Goal: Information Seeking & Learning: Learn about a topic

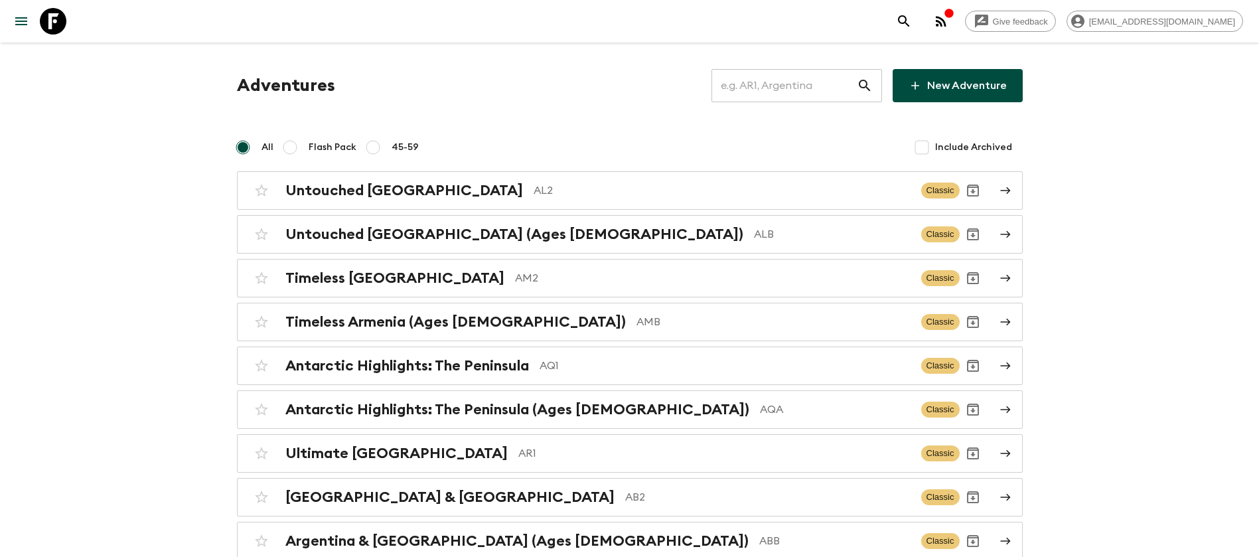
click at [799, 83] on input "text" at bounding box center [784, 85] width 145 height 37
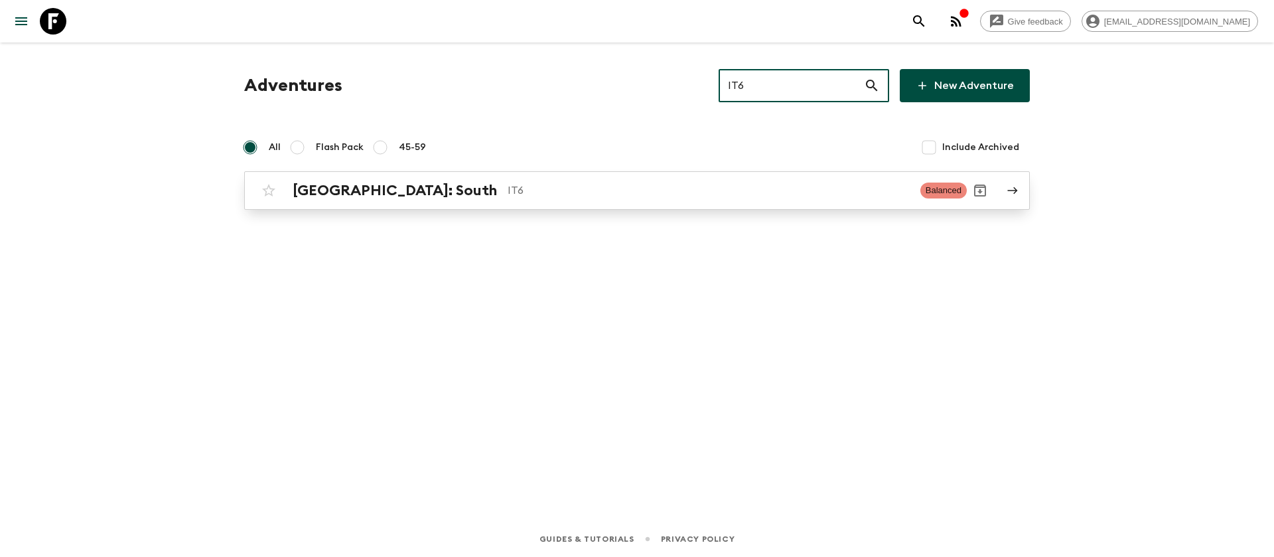
type input "IT6"
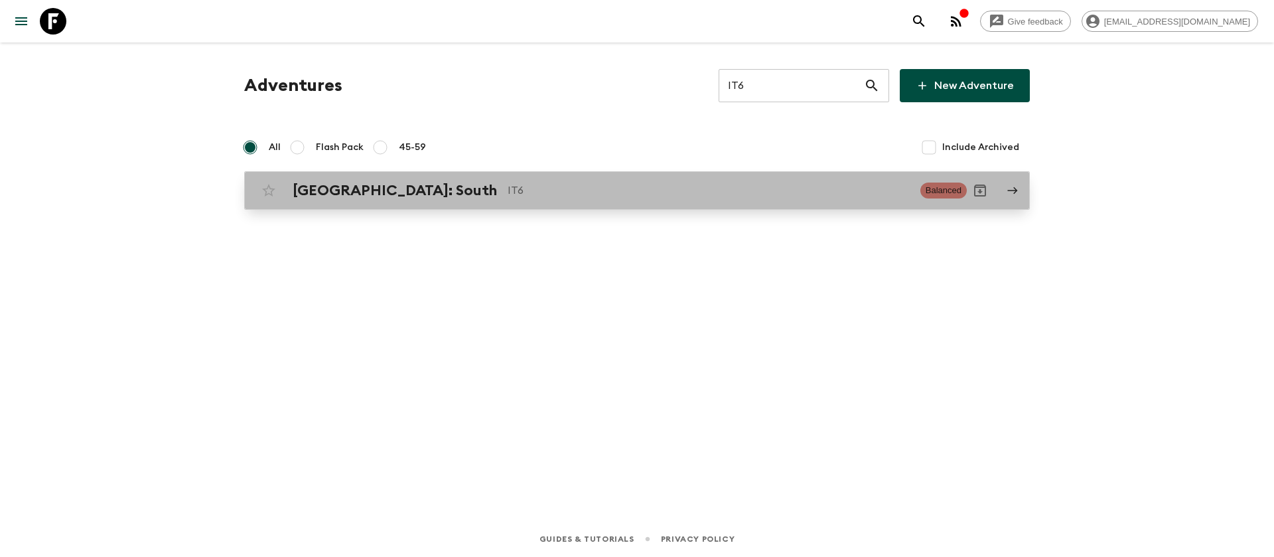
click at [390, 201] on div "[GEOGRAPHIC_DATA]: South IT6 Balanced" at bounding box center [612, 190] width 712 height 27
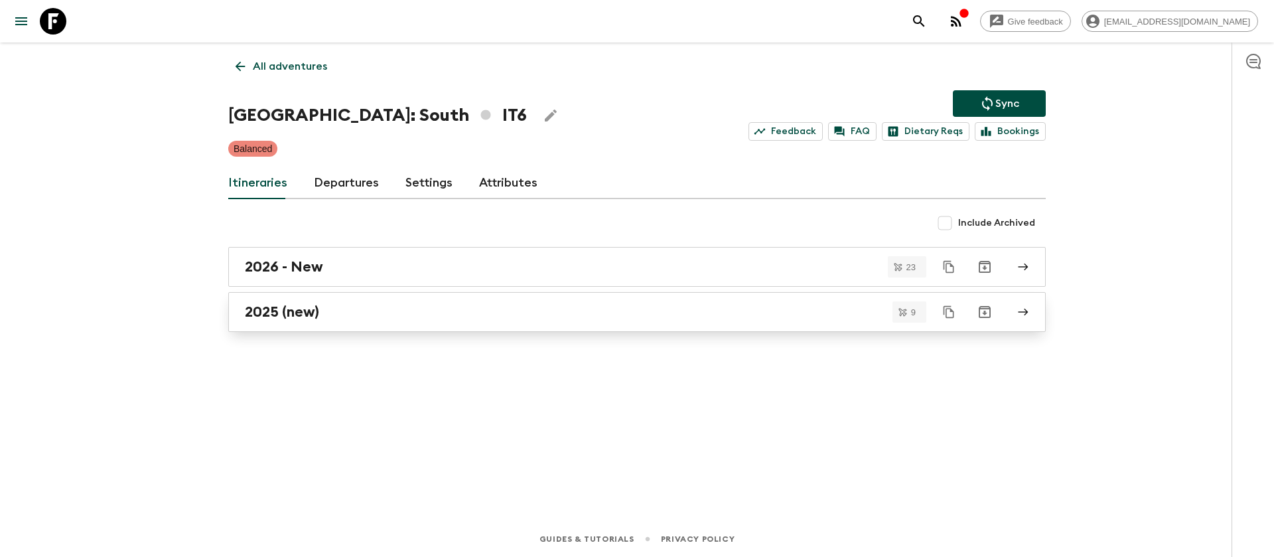
click at [321, 310] on div "2025 (new)" at bounding box center [624, 311] width 759 height 17
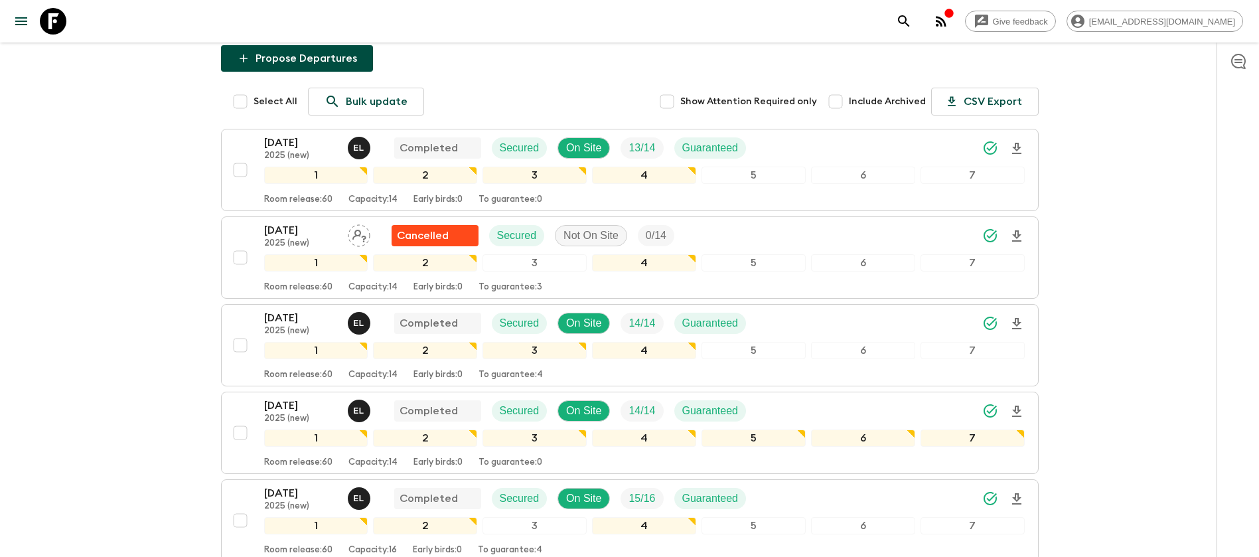
scroll to position [199, 0]
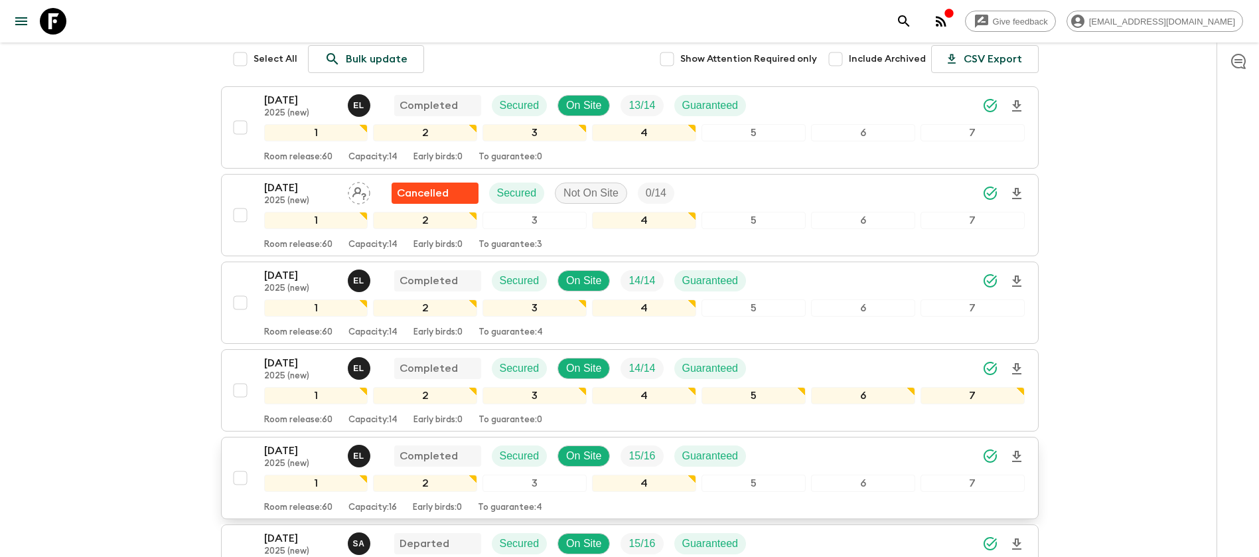
click at [302, 443] on p "[DATE]" at bounding box center [300, 451] width 73 height 16
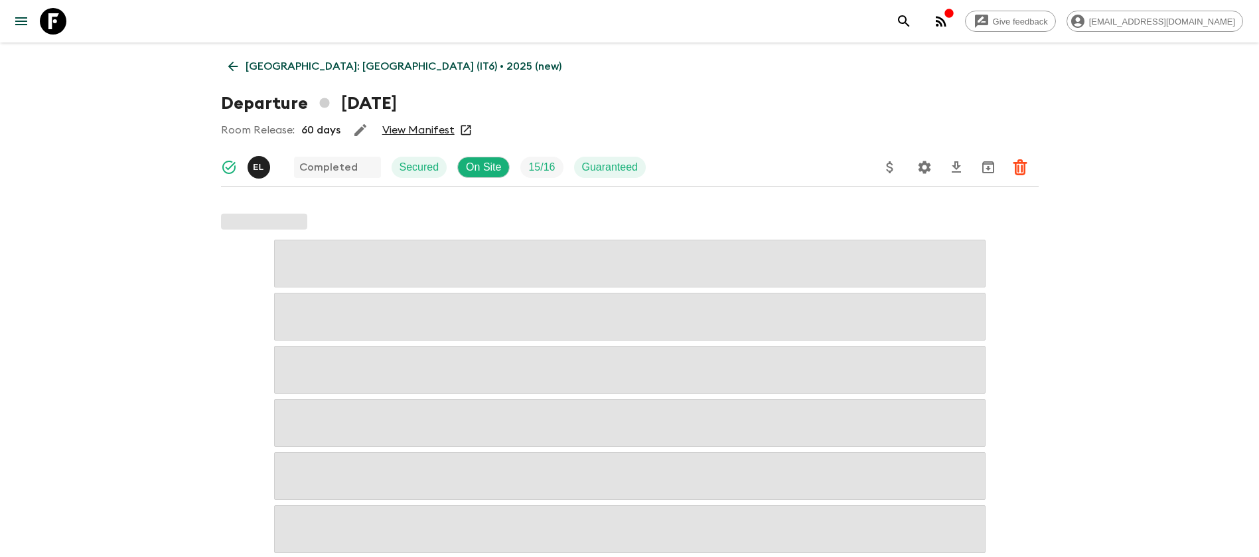
click at [399, 133] on link "View Manifest" at bounding box center [418, 129] width 72 height 13
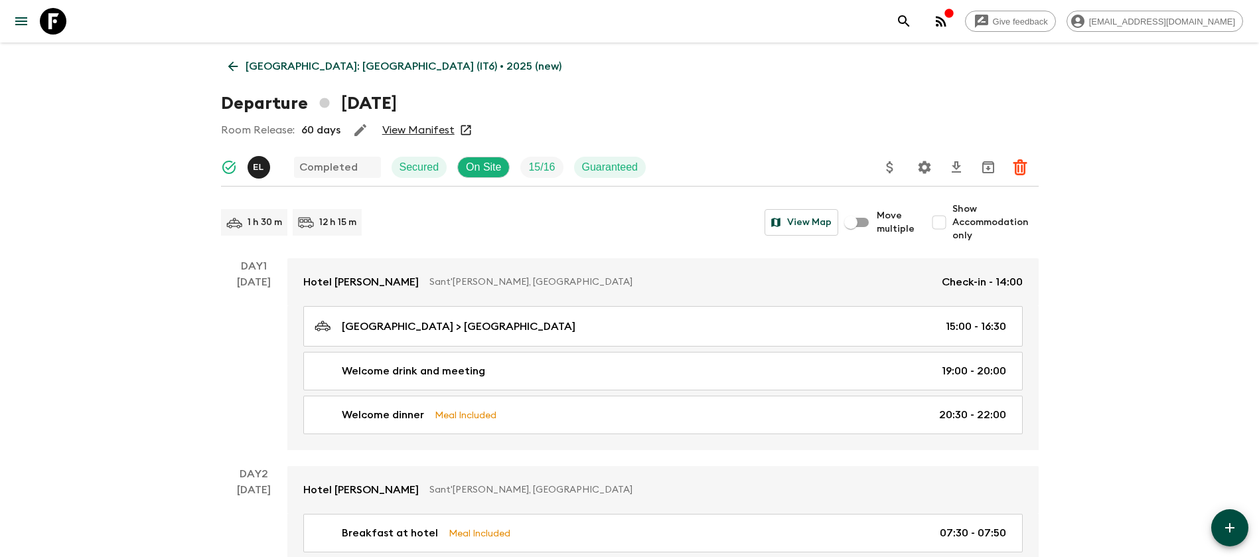
click at [226, 65] on icon at bounding box center [233, 66] width 15 height 15
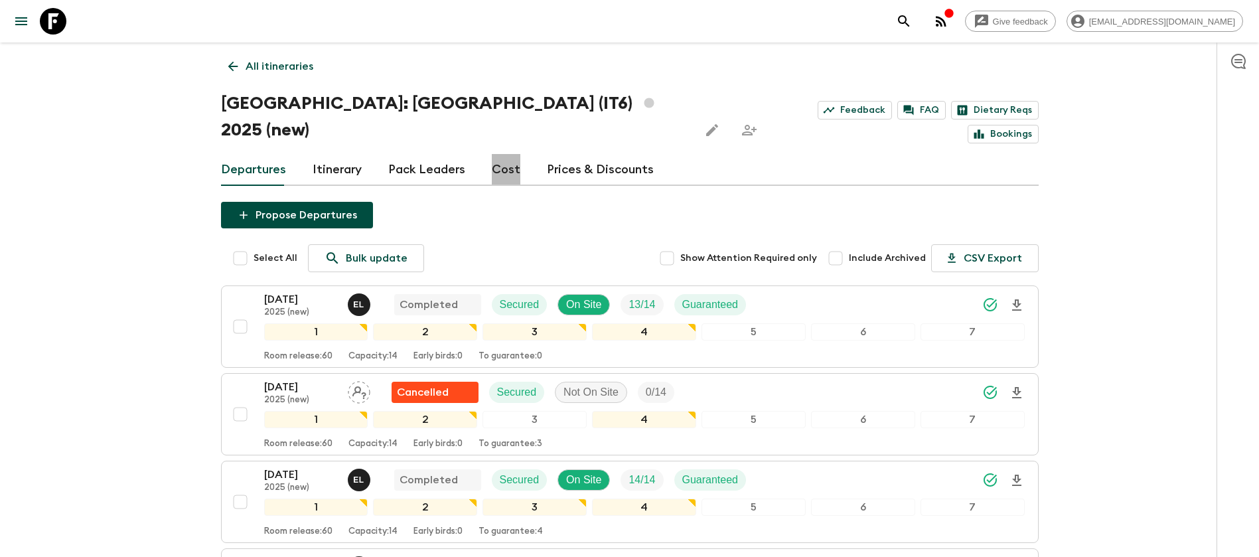
click at [503, 154] on link "Cost" at bounding box center [506, 170] width 29 height 32
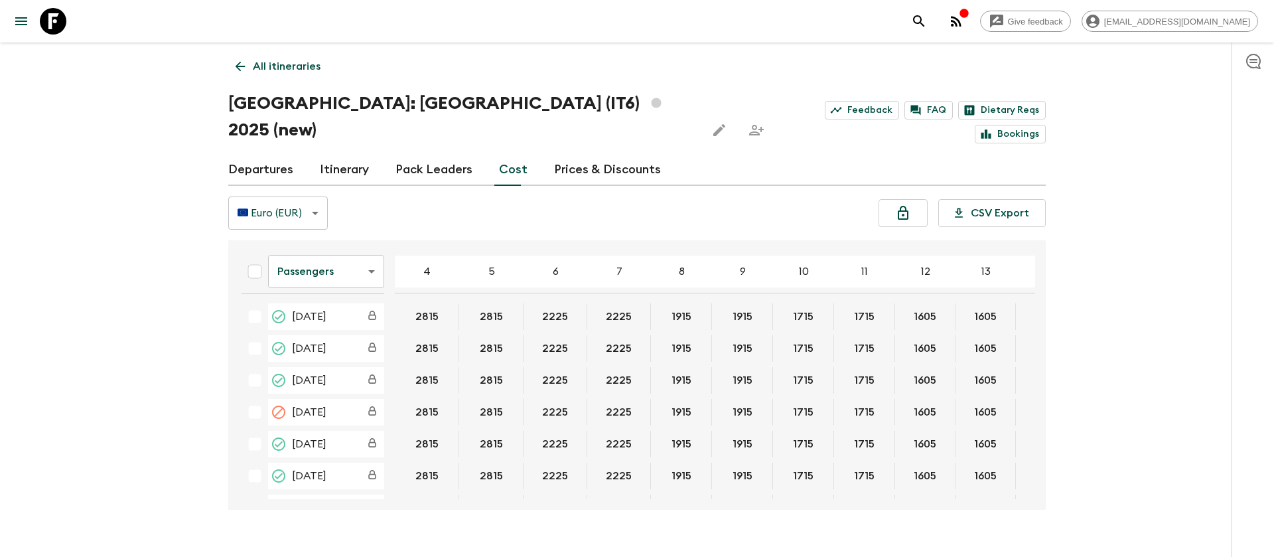
click at [125, 292] on div "Give feedback [EMAIL_ADDRESS][DOMAIN_NAME] All itineraries [GEOGRAPHIC_DATA]: […" at bounding box center [637, 291] width 1274 height 583
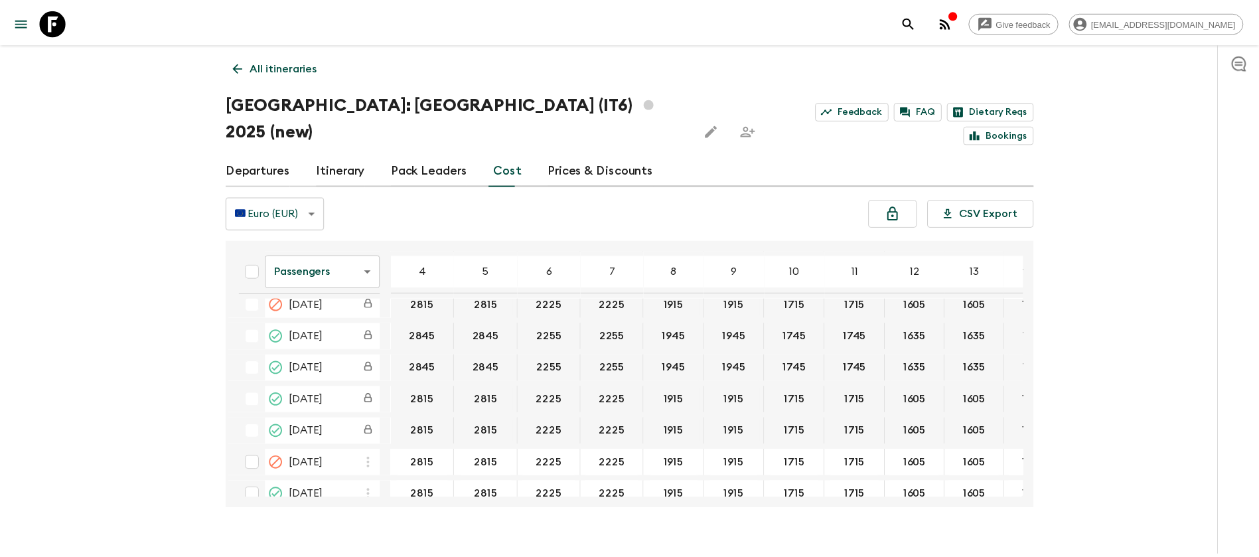
scroll to position [299, 225]
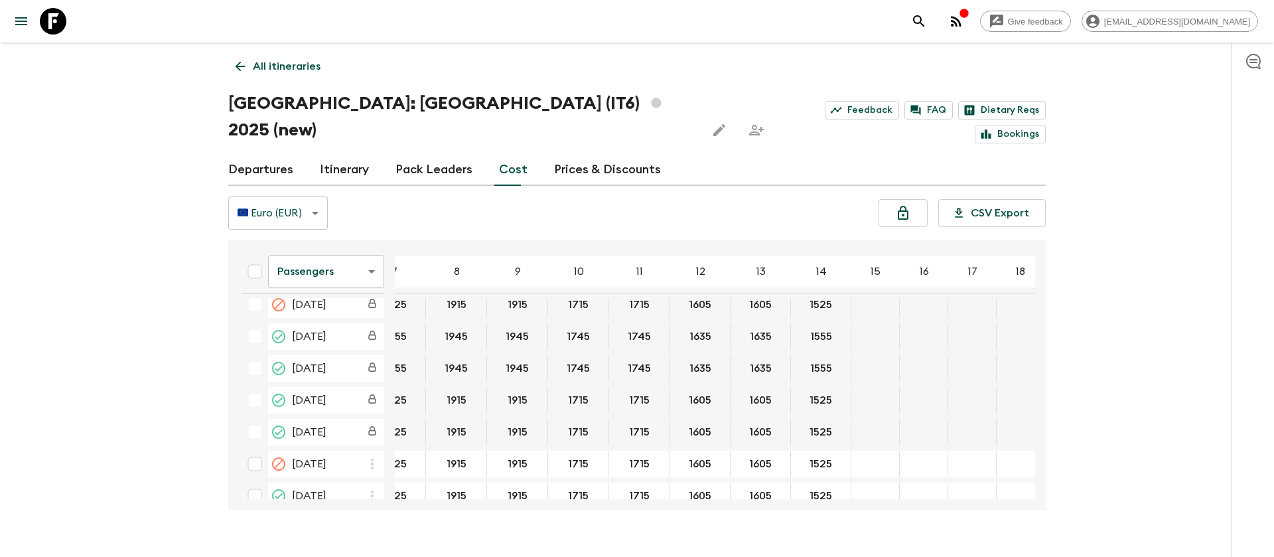
click at [54, 21] on icon at bounding box center [53, 21] width 27 height 27
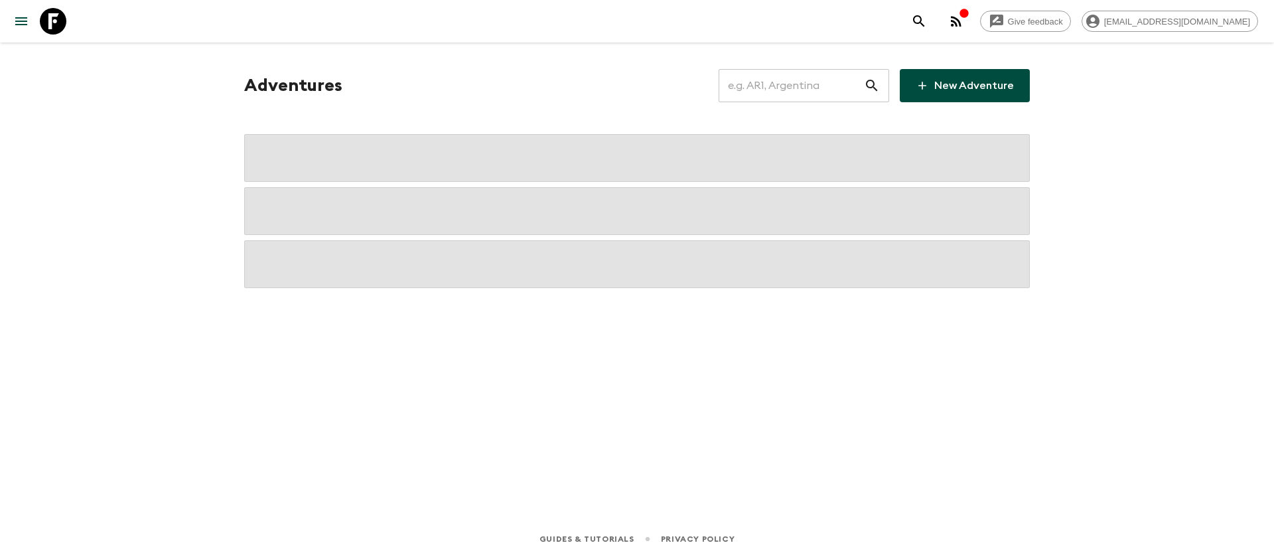
click at [827, 78] on input "text" at bounding box center [791, 85] width 145 height 37
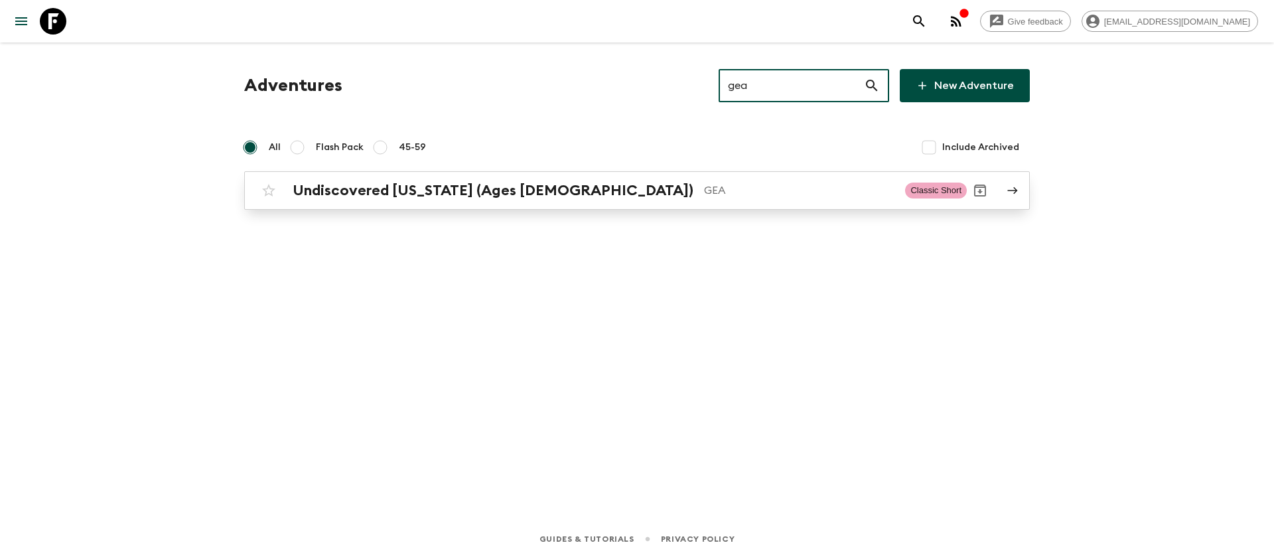
type input "gea"
click at [508, 194] on h2 "Undiscovered [US_STATE] (Ages [DEMOGRAPHIC_DATA])" at bounding box center [493, 190] width 401 height 17
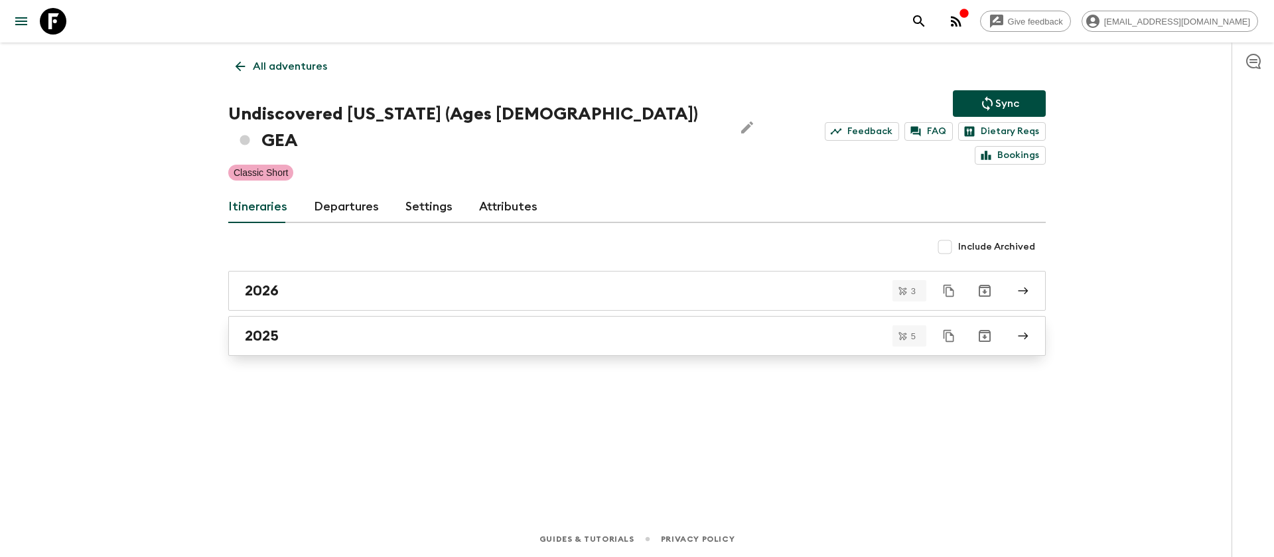
click at [256, 327] on h2 "2025" at bounding box center [262, 335] width 34 height 17
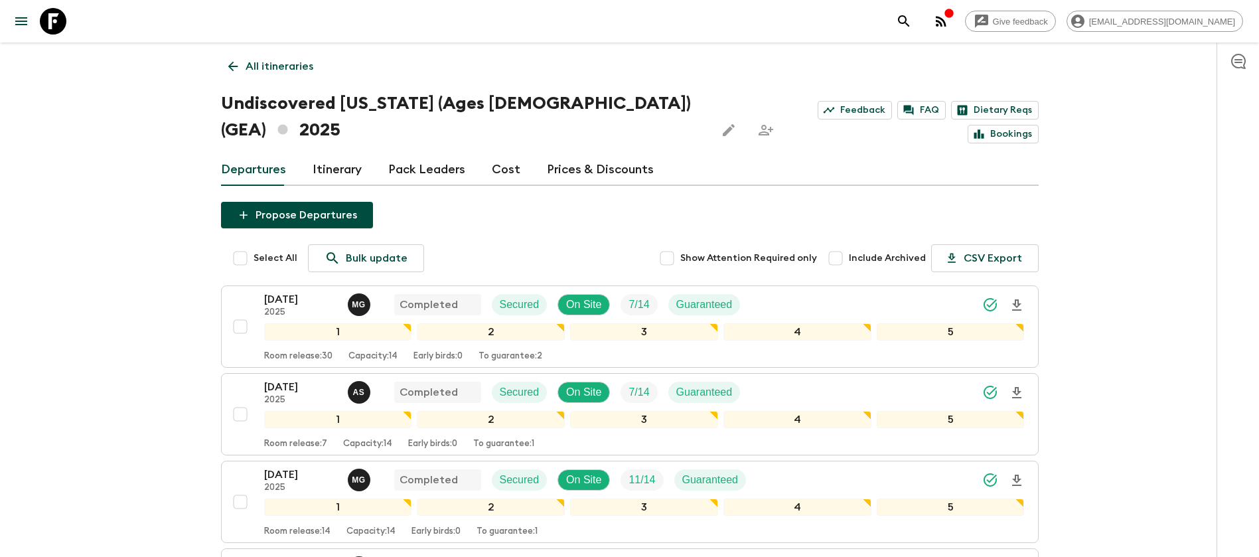
scroll to position [199, 0]
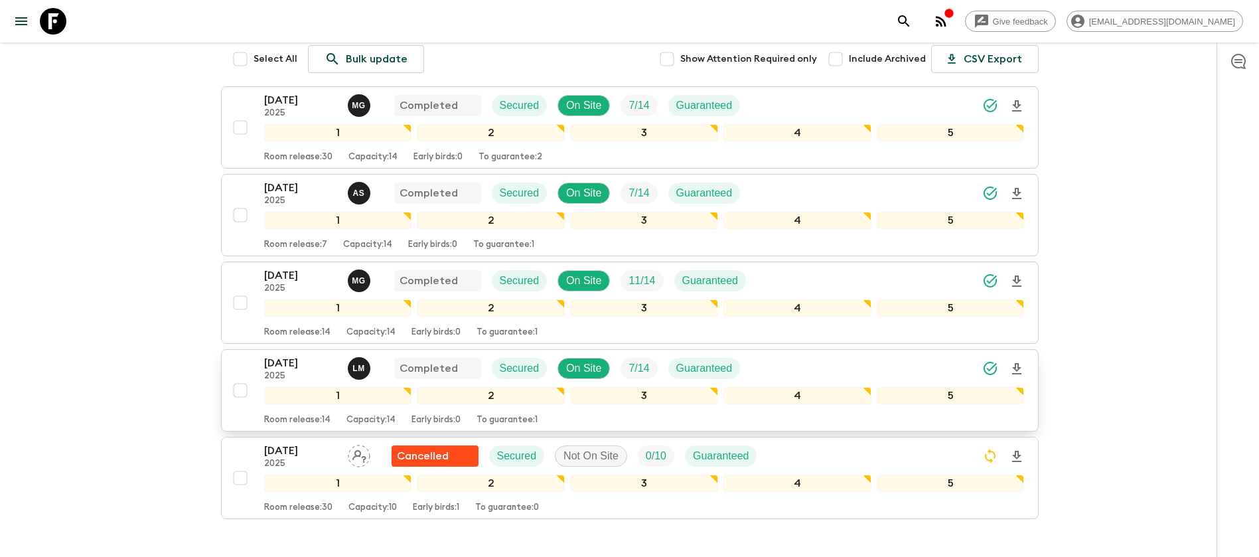
click at [279, 355] on p "[DATE]" at bounding box center [300, 363] width 73 height 16
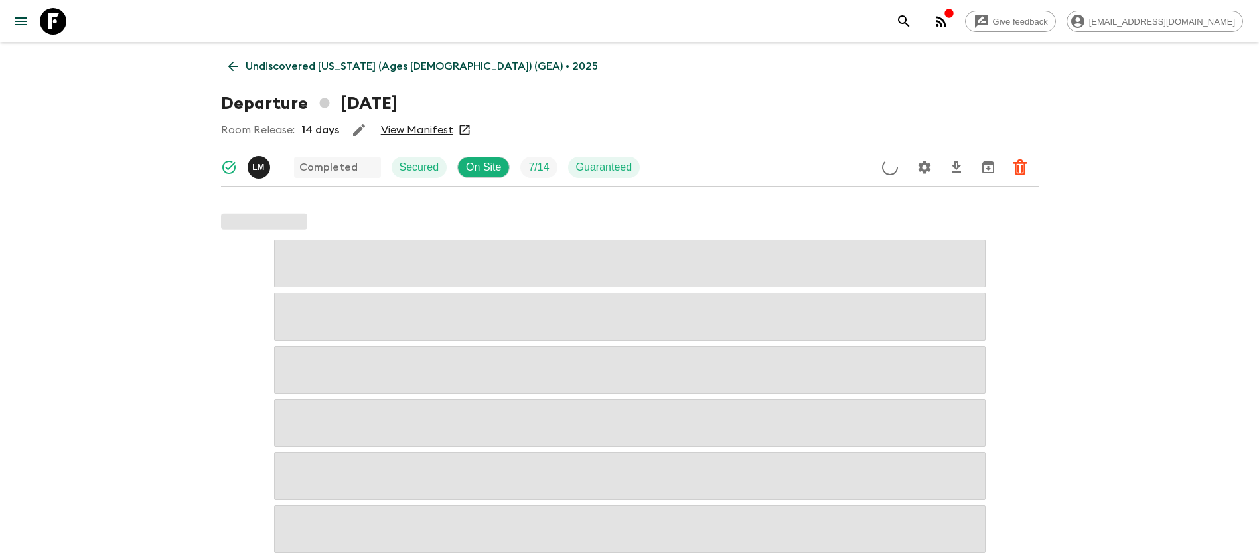
click at [401, 130] on link "View Manifest" at bounding box center [417, 129] width 72 height 13
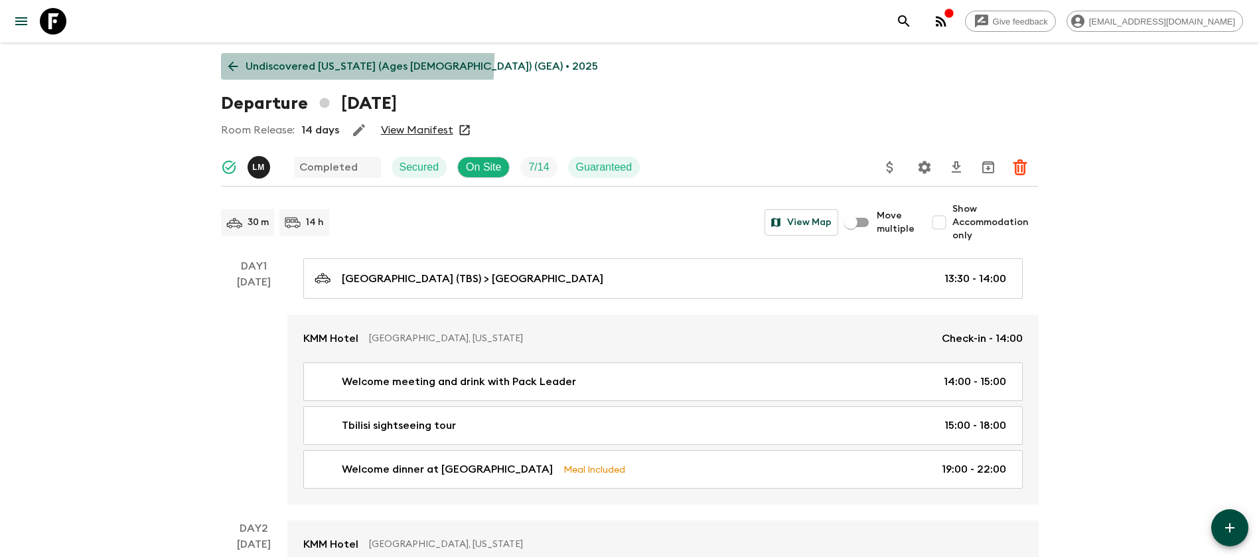
click at [240, 57] on link "Undiscovered [US_STATE] (Ages [DEMOGRAPHIC_DATA]) (GEA) • 2025" at bounding box center [413, 66] width 384 height 27
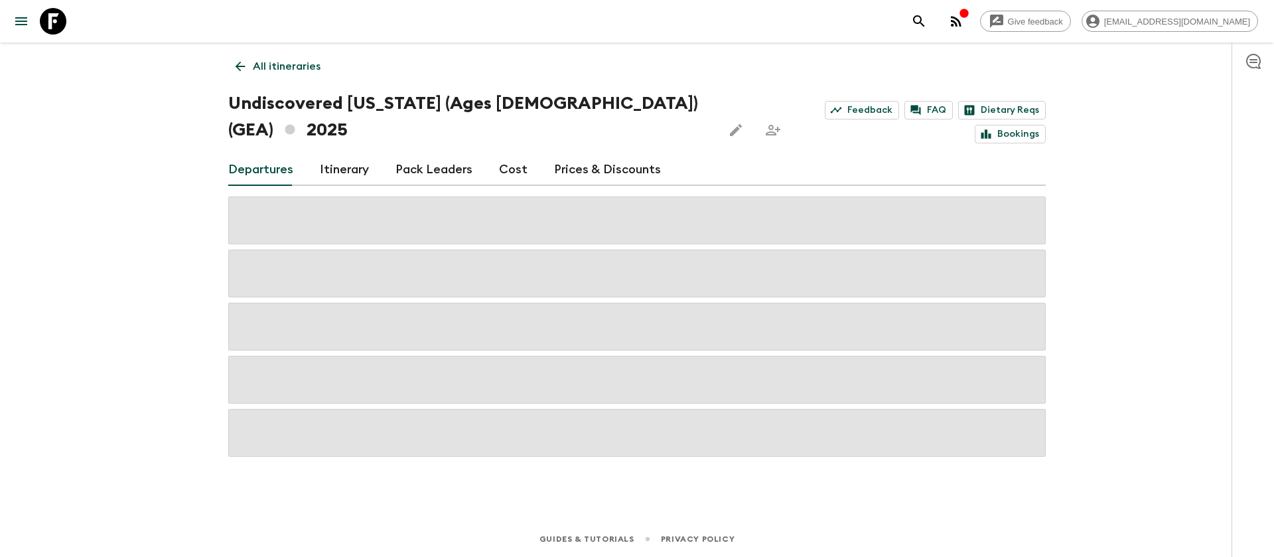
drag, startPoint x: 501, startPoint y: 142, endPoint x: 510, endPoint y: 146, distance: 9.5
click at [501, 154] on link "Cost" at bounding box center [513, 170] width 29 height 32
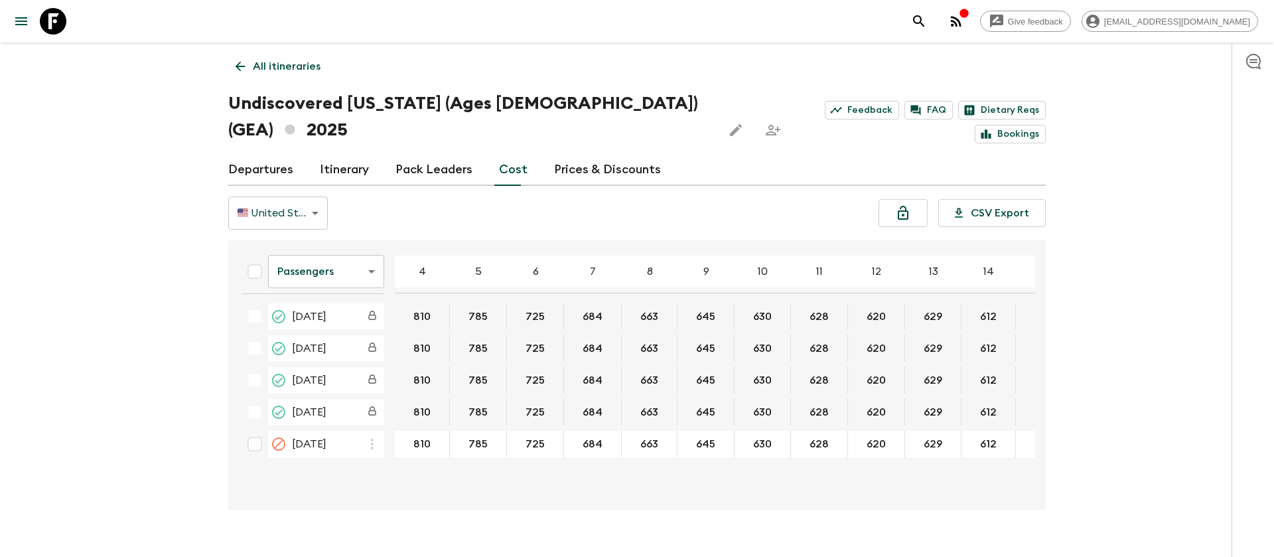
click at [317, 232] on body "Give feedback [EMAIL_ADDRESS][DOMAIN_NAME] All itineraries Undiscovered [US_STA…" at bounding box center [637, 291] width 1274 height 583
click at [325, 291] on li "Extras" at bounding box center [326, 298] width 116 height 21
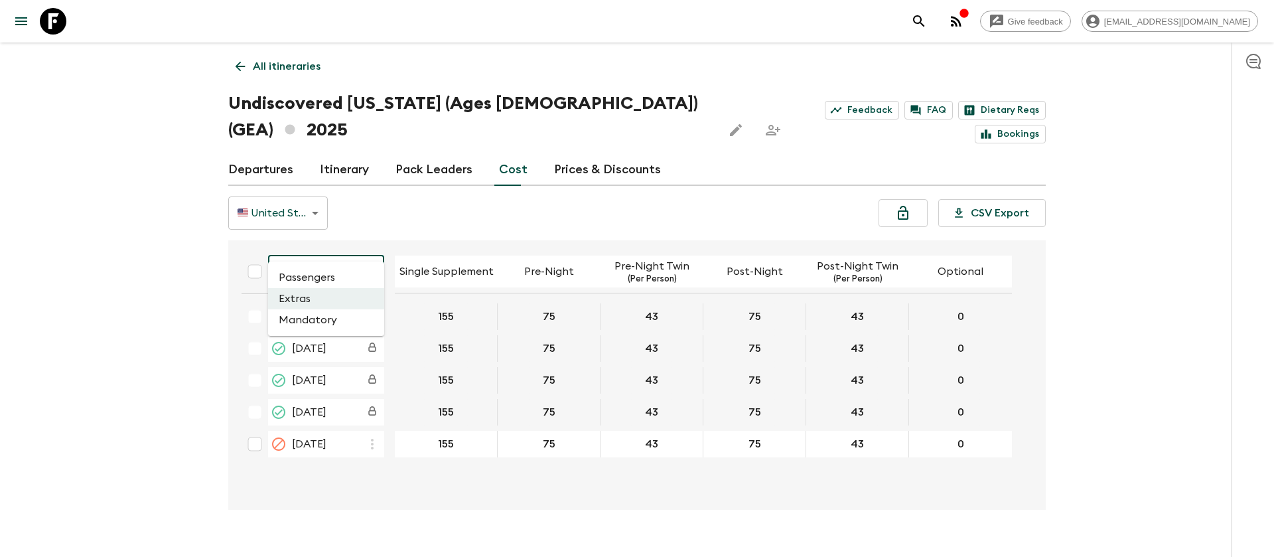
click at [352, 238] on body "Give feedback [EMAIL_ADDRESS][DOMAIN_NAME] All itineraries Undiscovered [US_STA…" at bounding box center [637, 291] width 1274 height 583
click at [328, 318] on li "Mandatory" at bounding box center [326, 319] width 116 height 21
